Goal: Task Accomplishment & Management: Manage account settings

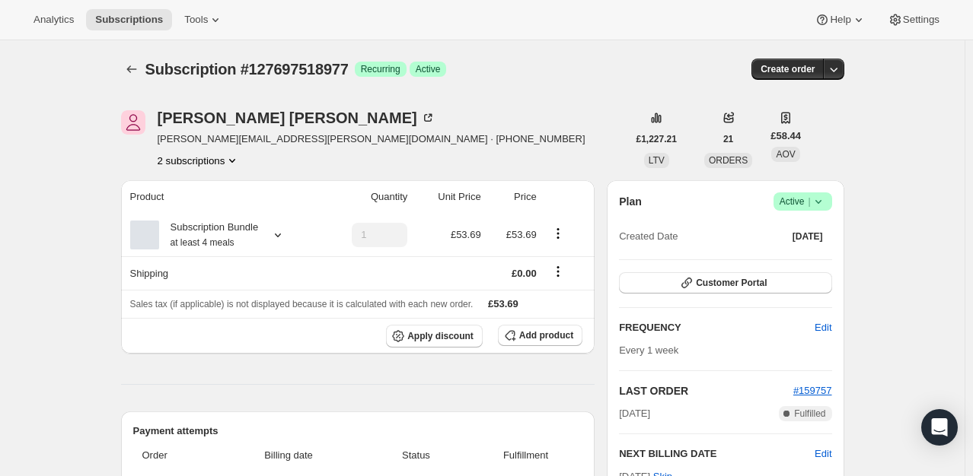
click at [826, 205] on icon at bounding box center [817, 201] width 15 height 15
click at [794, 256] on span "Cancel subscription" at bounding box center [807, 256] width 86 height 11
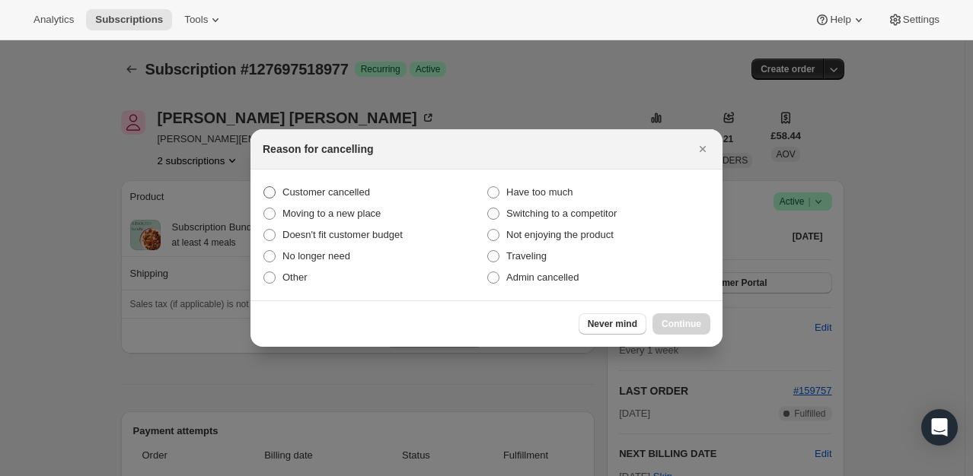
click at [343, 197] on span "Customer cancelled" at bounding box center [326, 191] width 88 height 11
click at [264, 187] on input "Customer cancelled" at bounding box center [263, 186] width 1 height 1
radio input "true"
click at [705, 326] on button "Continue" at bounding box center [681, 324] width 58 height 21
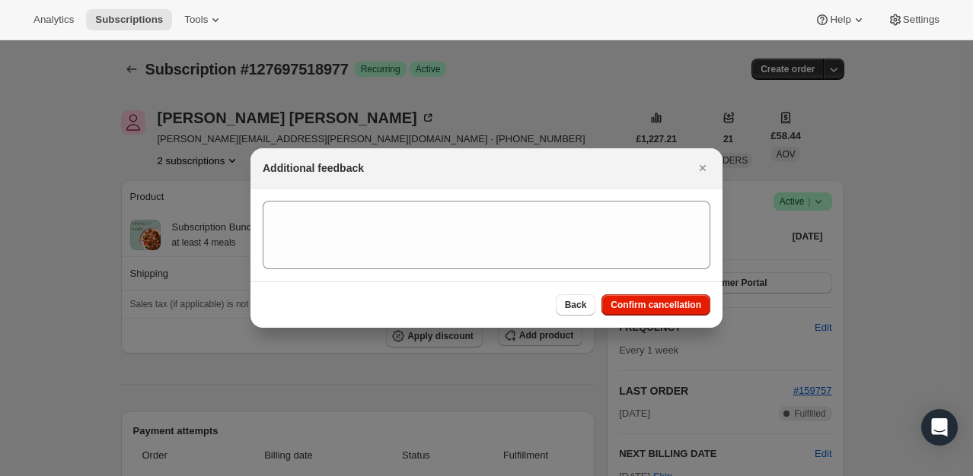
click at [715, 307] on div "Back Confirm cancellation" at bounding box center [486, 305] width 472 height 46
click at [697, 301] on span "Confirm cancellation" at bounding box center [655, 305] width 91 height 12
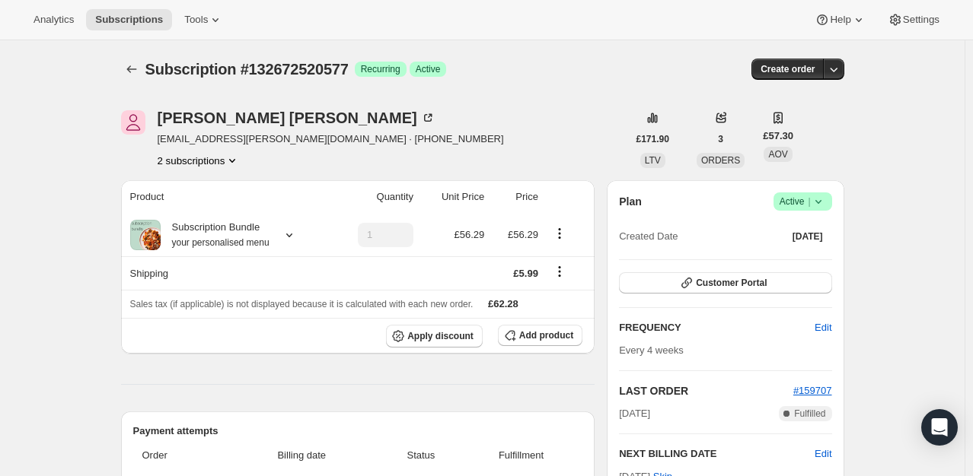
click at [821, 194] on icon at bounding box center [817, 201] width 15 height 15
click at [802, 251] on span "Cancel subscription" at bounding box center [807, 256] width 86 height 11
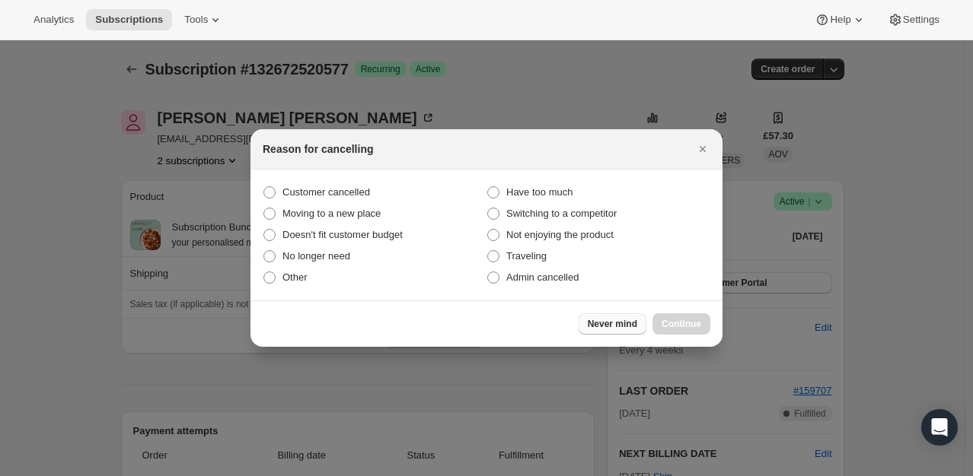
click at [633, 327] on span "Never mind" at bounding box center [611, 324] width 49 height 12
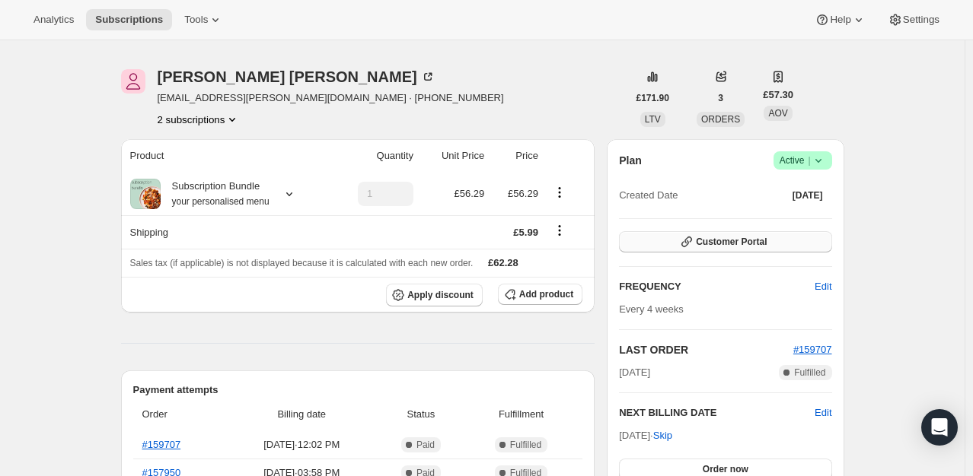
scroll to position [76, 0]
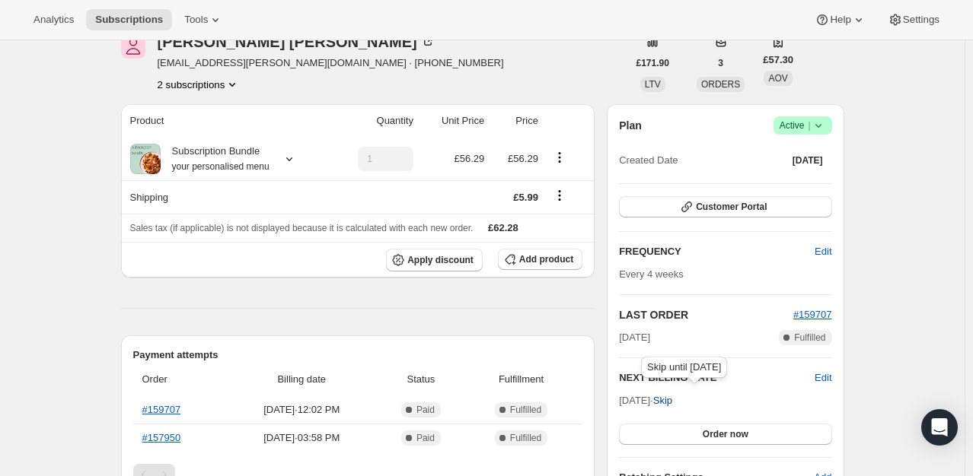
click at [672, 403] on span "Skip" at bounding box center [662, 400] width 19 height 15
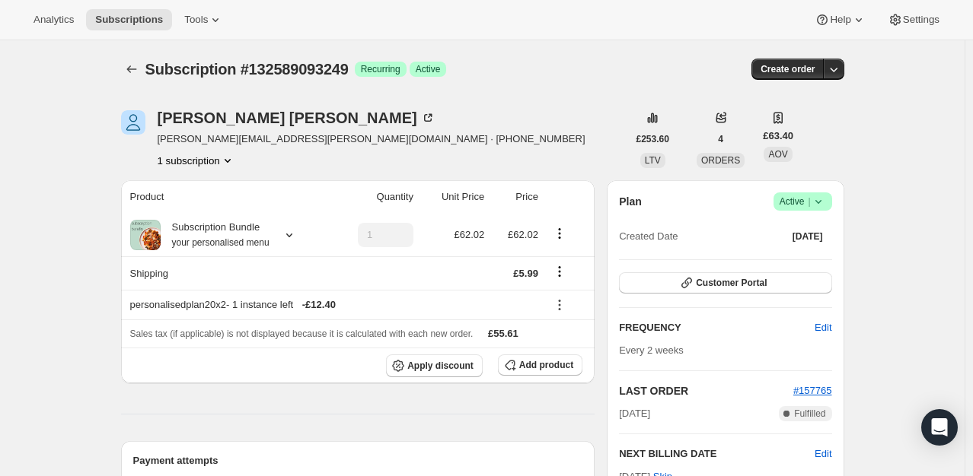
click at [824, 205] on icon at bounding box center [817, 201] width 15 height 15
click at [804, 254] on span "Cancel subscription" at bounding box center [807, 256] width 86 height 11
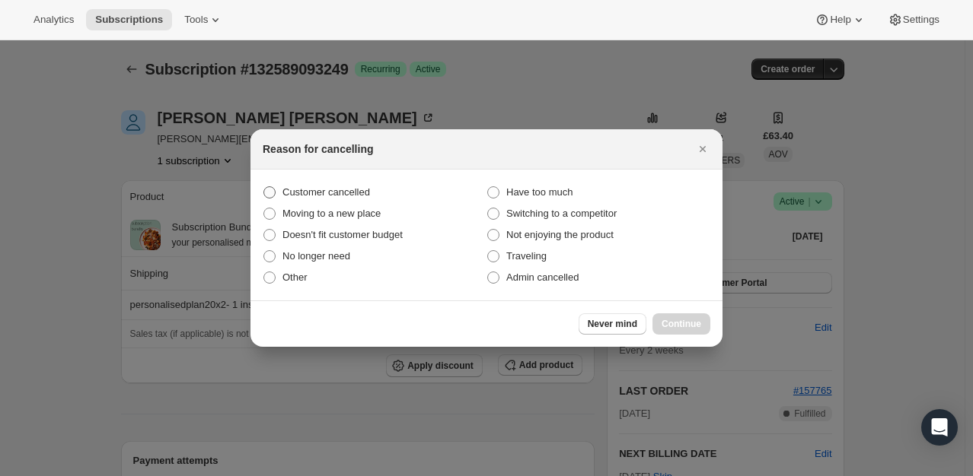
click at [318, 189] on span "Customer cancelled" at bounding box center [326, 191] width 88 height 11
click at [264, 187] on input "Customer cancelled" at bounding box center [263, 186] width 1 height 1
radio input "true"
click at [666, 321] on span "Continue" at bounding box center [681, 324] width 40 height 12
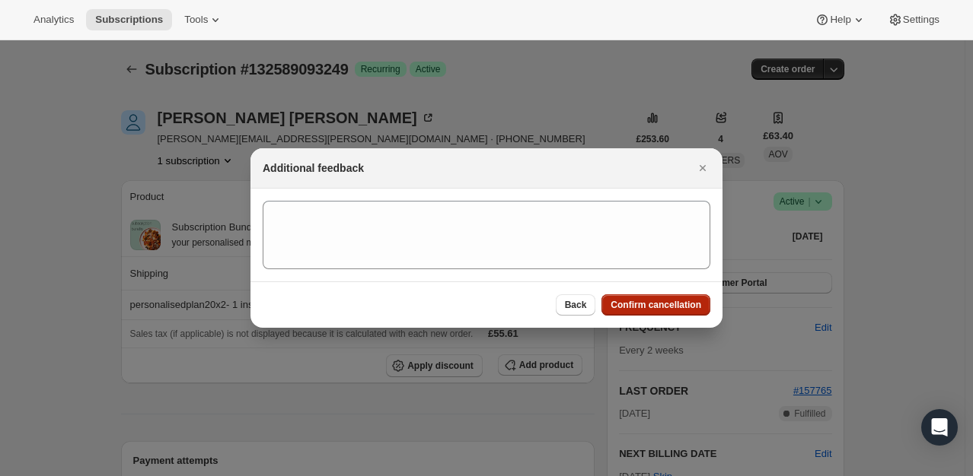
click at [665, 305] on span "Confirm cancellation" at bounding box center [655, 305] width 91 height 12
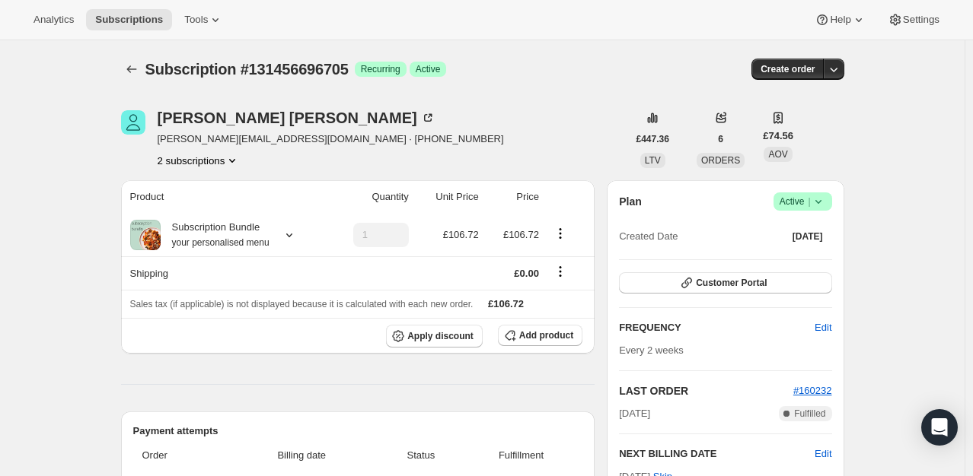
click at [810, 199] on span "Active |" at bounding box center [802, 201] width 46 height 15
click at [795, 230] on span "Pause subscription" at bounding box center [806, 230] width 84 height 11
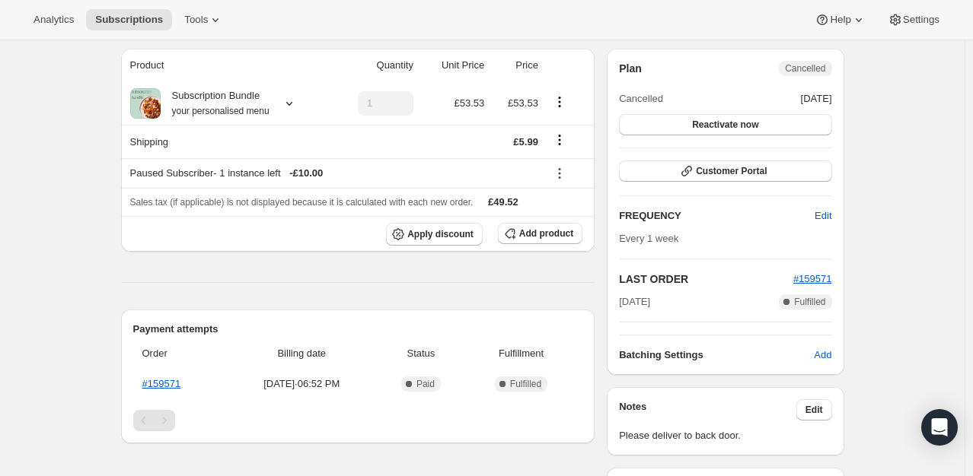
scroll to position [152, 0]
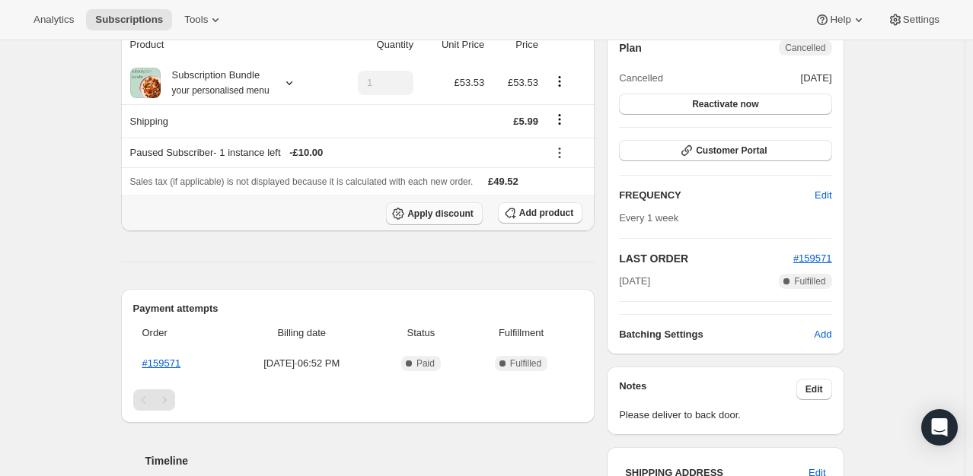
click at [464, 218] on span "Apply discount" at bounding box center [440, 214] width 66 height 12
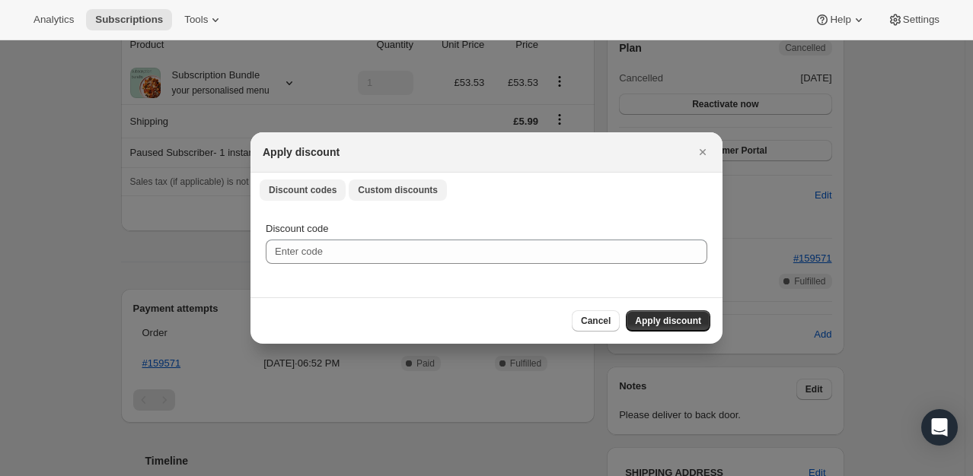
click at [406, 187] on span "Custom discounts" at bounding box center [398, 190] width 80 height 12
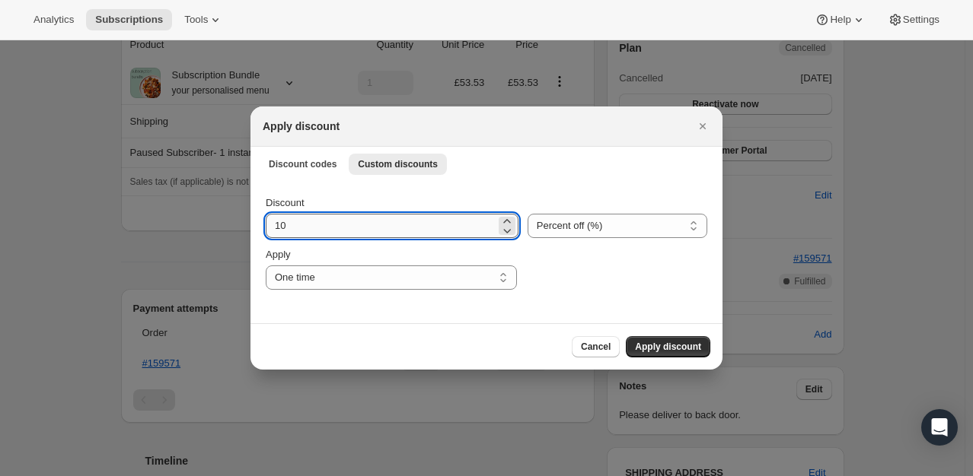
click at [333, 231] on input "10" at bounding box center [381, 226] width 230 height 24
type input "100"
click at [654, 342] on span "Apply discount" at bounding box center [668, 347] width 66 height 12
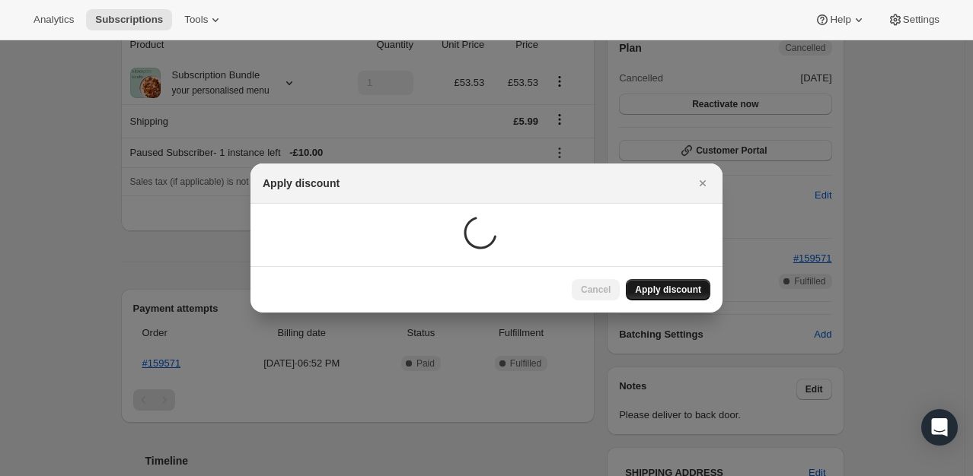
scroll to position [152, 0]
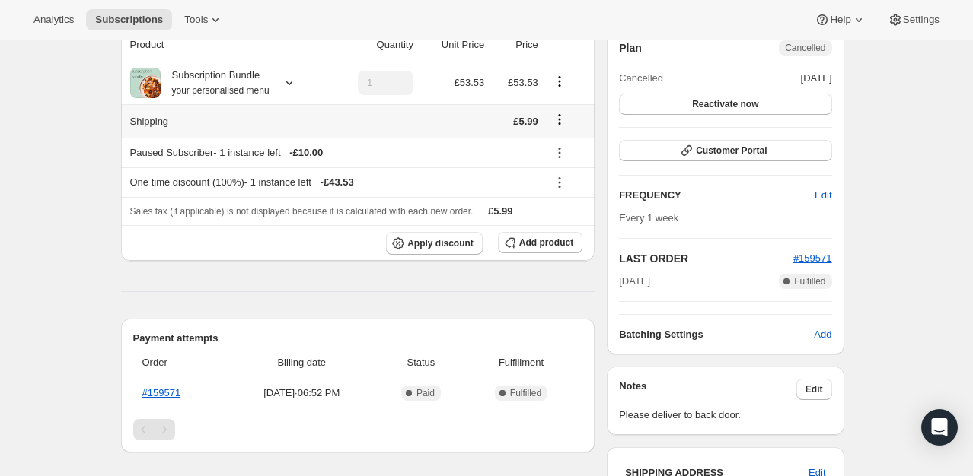
click at [561, 117] on icon "Shipping actions" at bounding box center [559, 119] width 15 height 15
click at [560, 149] on span "Edit shipping rate" at bounding box center [562, 148] width 76 height 11
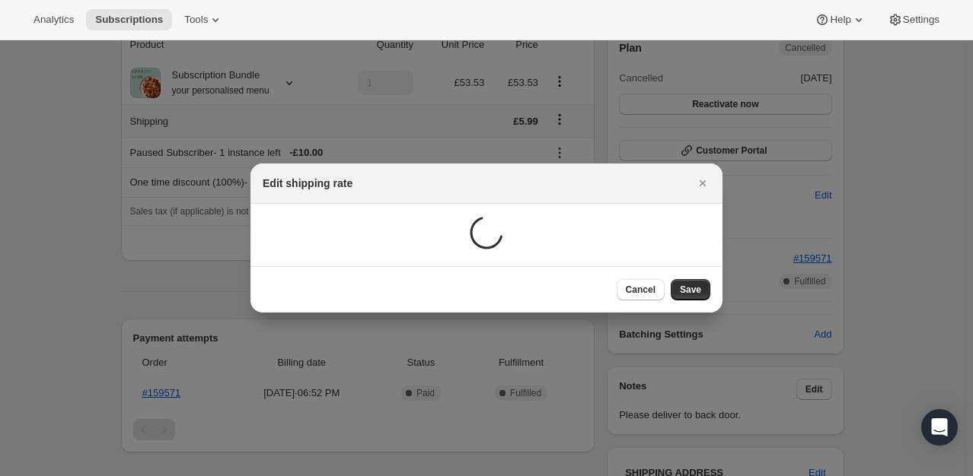
scroll to position [0, 0]
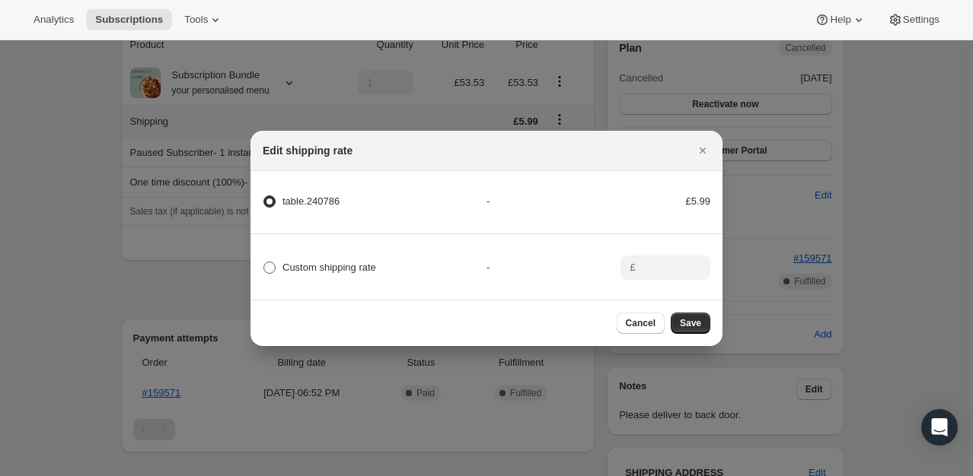
click at [274, 265] on span ":rev:" at bounding box center [269, 268] width 12 height 12
click at [264, 263] on input "Custom shipping rate" at bounding box center [263, 262] width 1 height 1
radio input "true"
radio input "false"
click at [654, 261] on input ":rev:" at bounding box center [663, 268] width 47 height 24
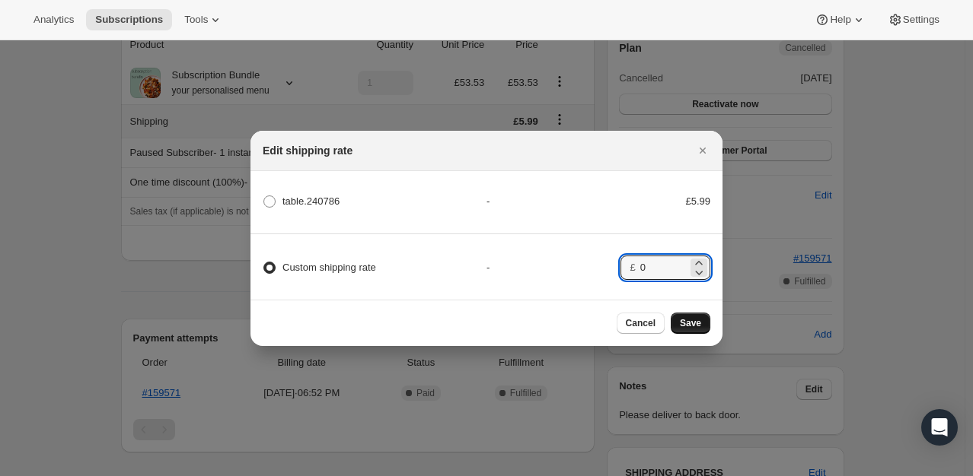
type input "0"
click at [696, 323] on span "Save" at bounding box center [690, 323] width 21 height 12
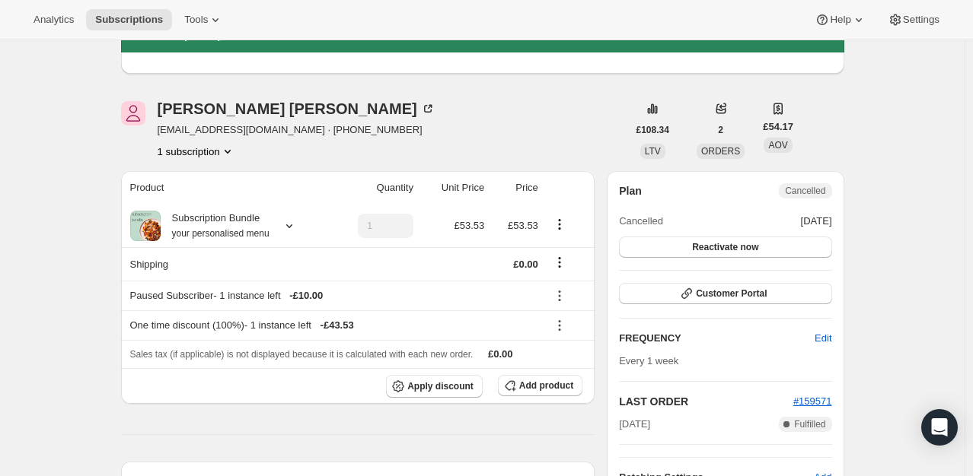
scroll to position [76, 0]
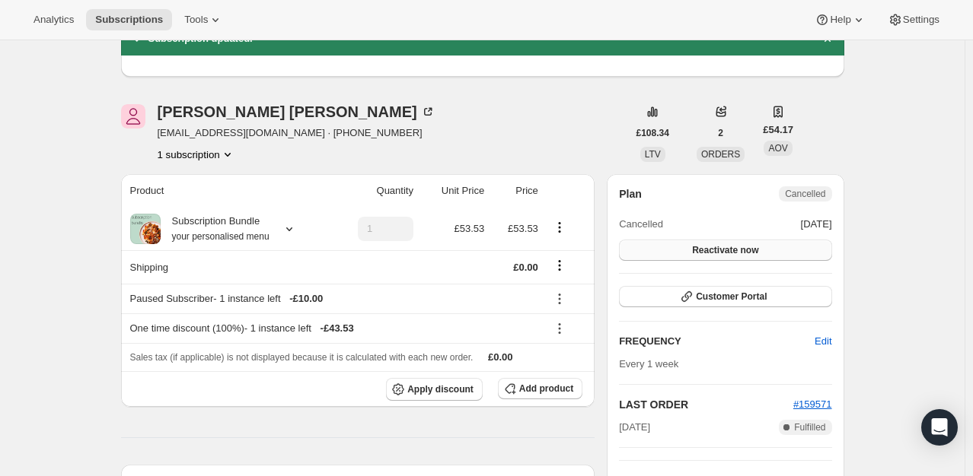
click at [737, 247] on span "Reactivate now" at bounding box center [725, 250] width 66 height 12
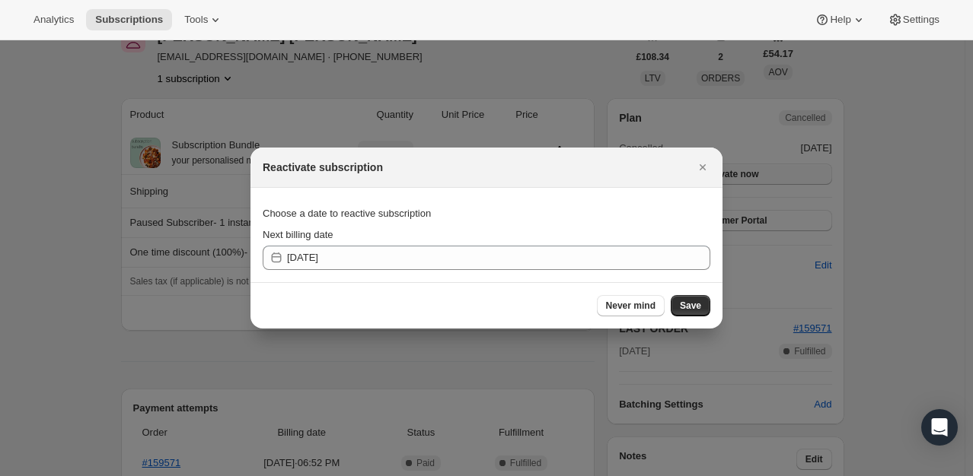
scroll to position [0, 0]
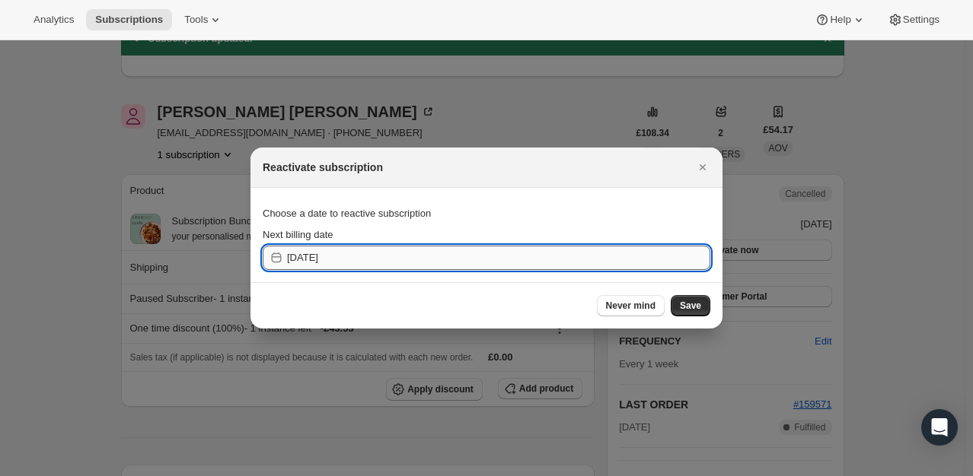
click at [556, 263] on input "[DATE]" at bounding box center [498, 258] width 423 height 24
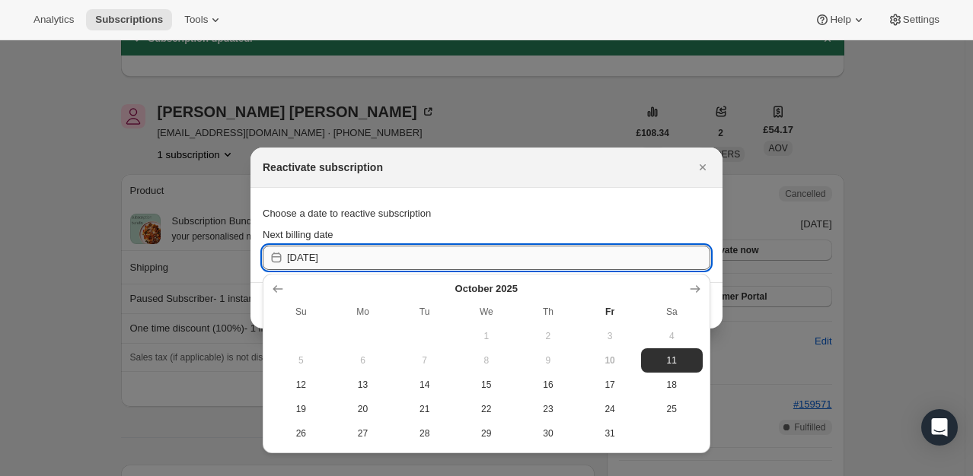
click at [560, 260] on input "[DATE]" at bounding box center [498, 258] width 423 height 24
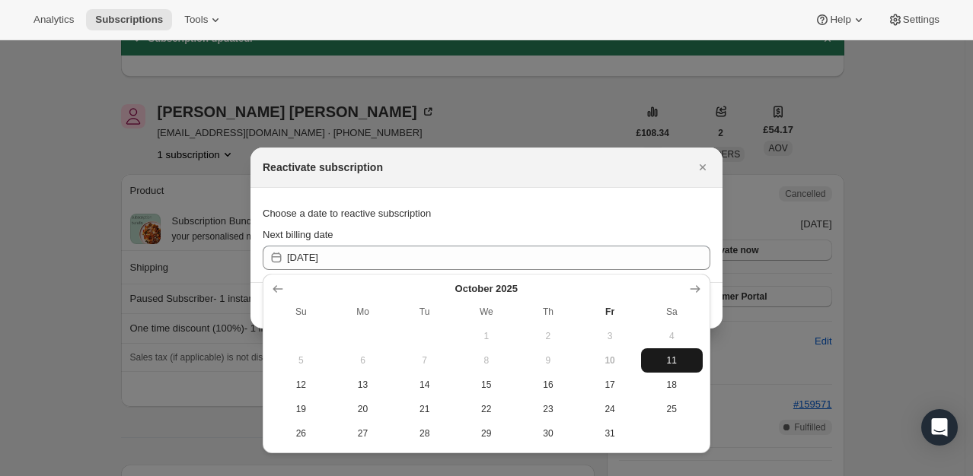
click at [670, 362] on span "11" at bounding box center [671, 361] width 49 height 12
type input "[DATE]"
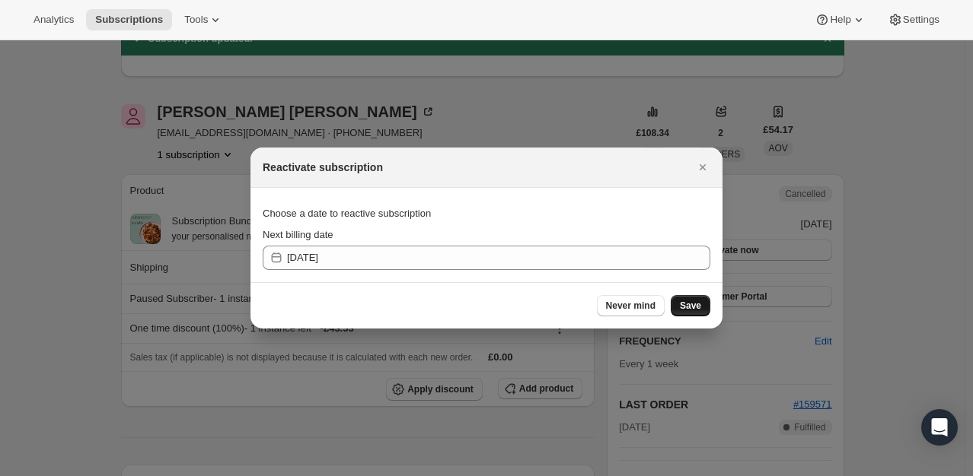
click at [686, 308] on span "Save" at bounding box center [690, 306] width 21 height 12
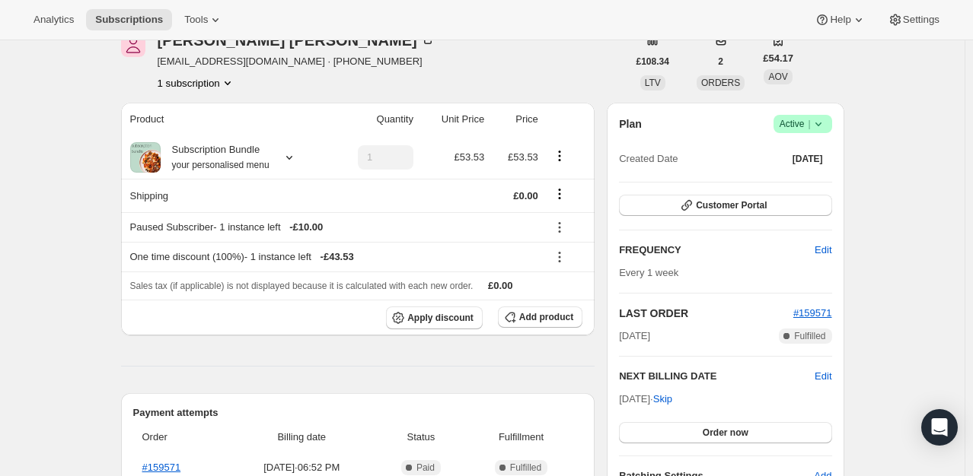
scroll to position [304, 0]
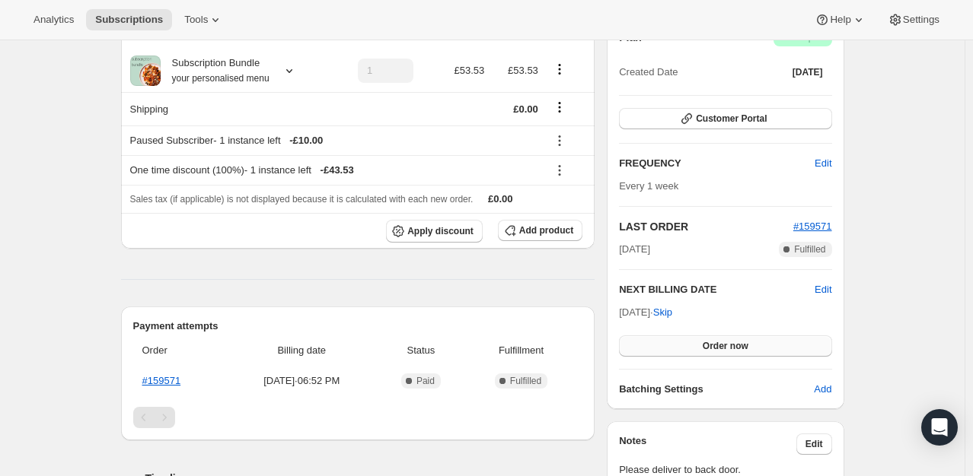
click at [724, 342] on span "Order now" at bounding box center [725, 346] width 46 height 12
click at [724, 348] on span "Click to confirm" at bounding box center [724, 346] width 69 height 12
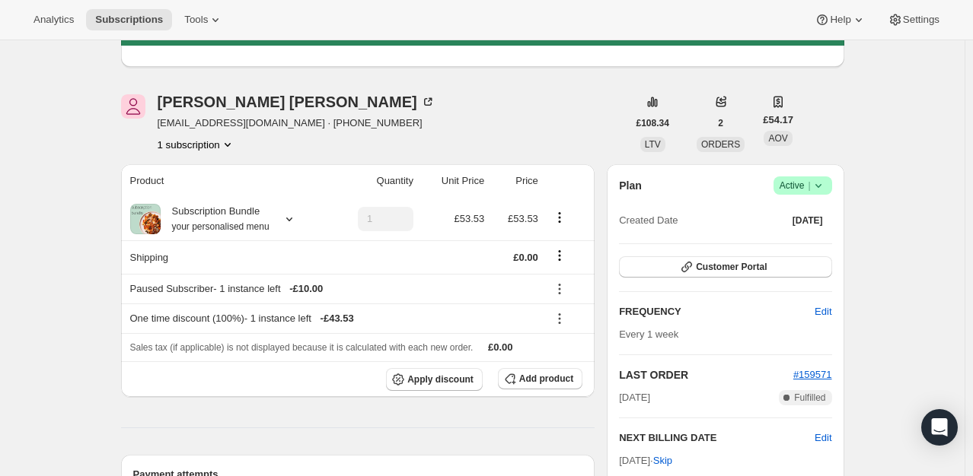
scroll to position [152, 0]
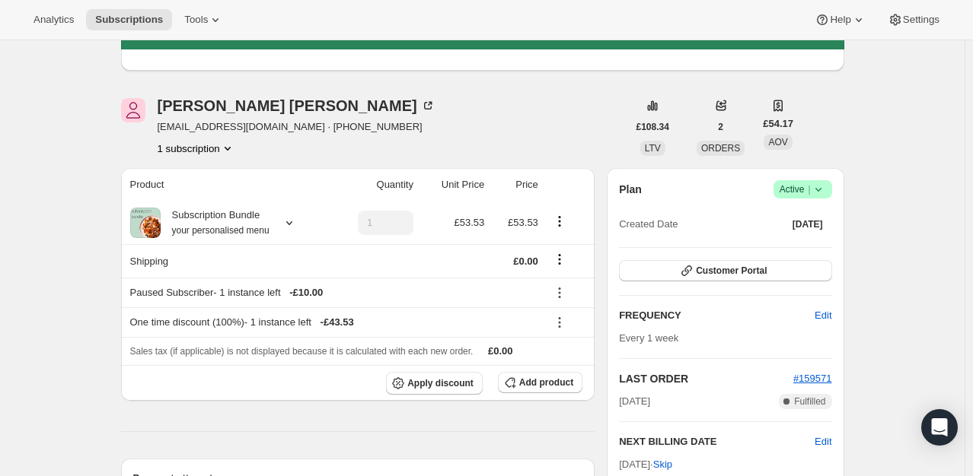
click at [819, 184] on icon at bounding box center [817, 189] width 15 height 15
click at [811, 249] on span "Cancel subscription" at bounding box center [807, 244] width 86 height 11
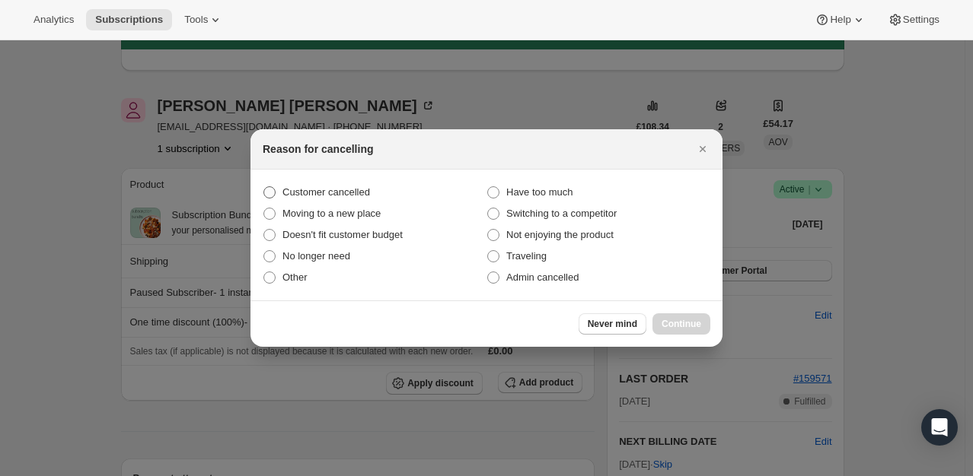
click at [358, 197] on span "Customer cancelled" at bounding box center [326, 191] width 88 height 11
click at [264, 187] on input "Customer cancelled" at bounding box center [263, 186] width 1 height 1
radio input "true"
click at [685, 330] on button "Continue" at bounding box center [681, 324] width 58 height 21
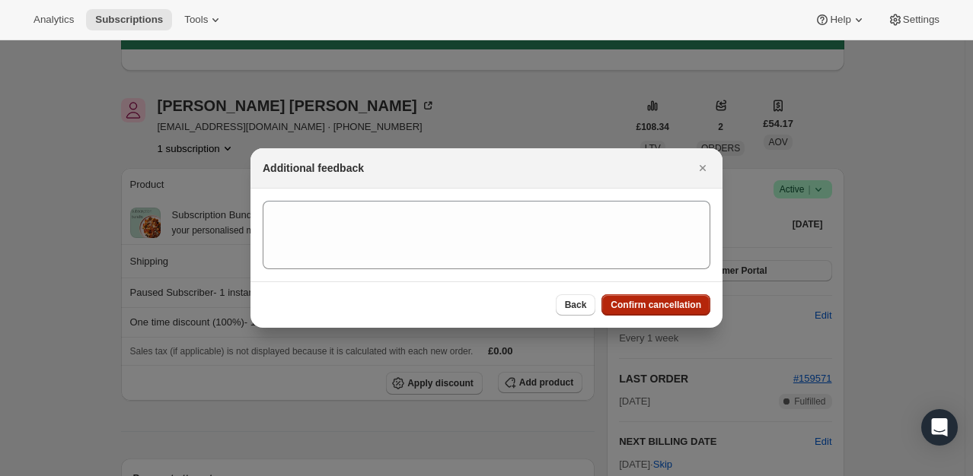
click at [677, 307] on span "Confirm cancellation" at bounding box center [655, 305] width 91 height 12
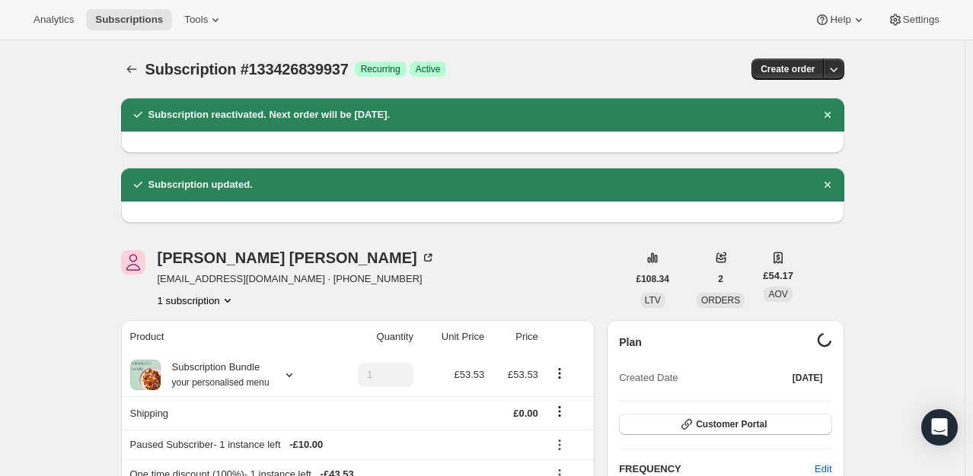
scroll to position [152, 0]
